Goal: Register for event/course

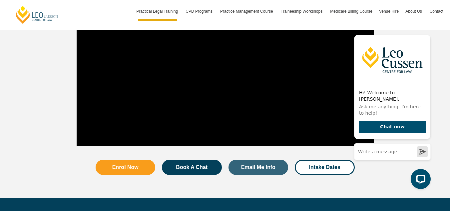
scroll to position [725, 0]
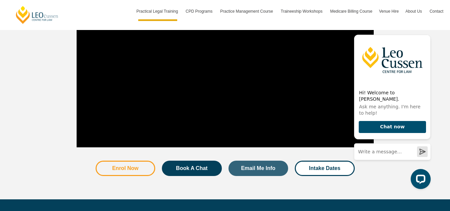
click at [137, 166] on span "Enrol Now" at bounding box center [125, 168] width 26 height 5
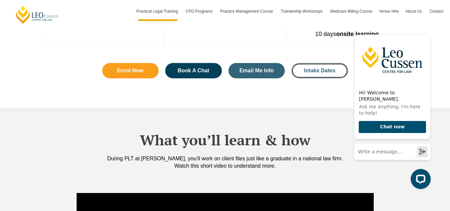
scroll to position [626, 0]
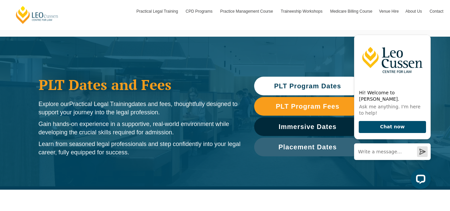
scroll to position [11, 0]
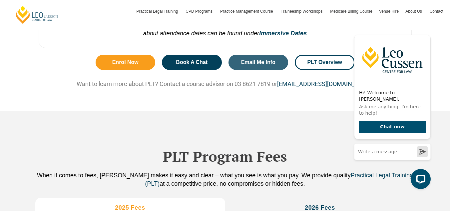
scroll to position [600, 0]
